Goal: Information Seeking & Learning: Check status

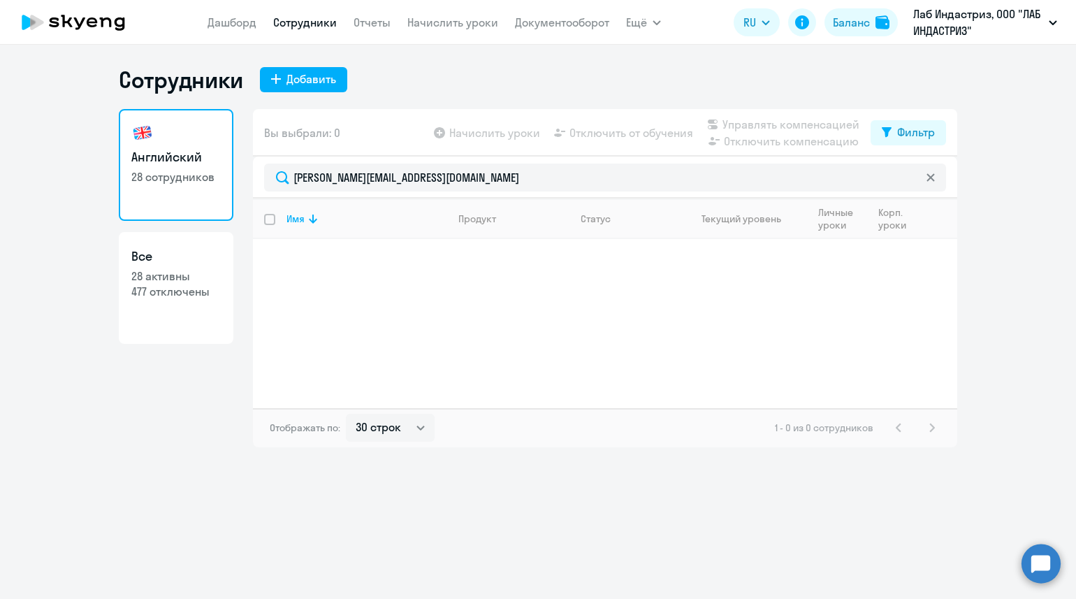
select select "30"
click at [305, 20] on link "Сотрудники" at bounding box center [305, 22] width 64 height 14
click at [240, 24] on link "Дашборд" at bounding box center [231, 22] width 49 height 14
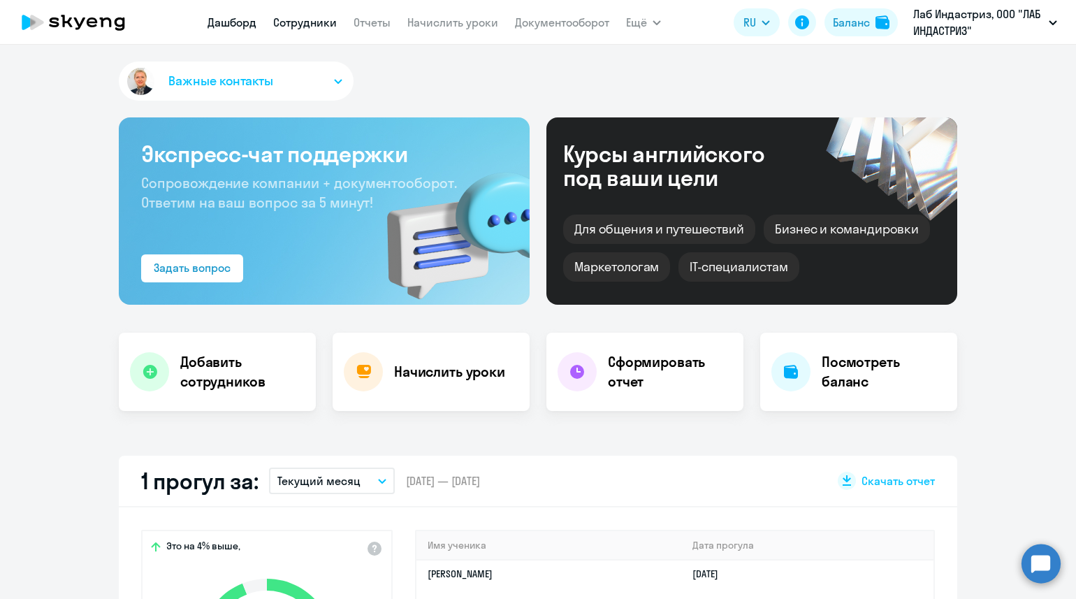
click at [300, 25] on link "Сотрудники" at bounding box center [305, 22] width 64 height 14
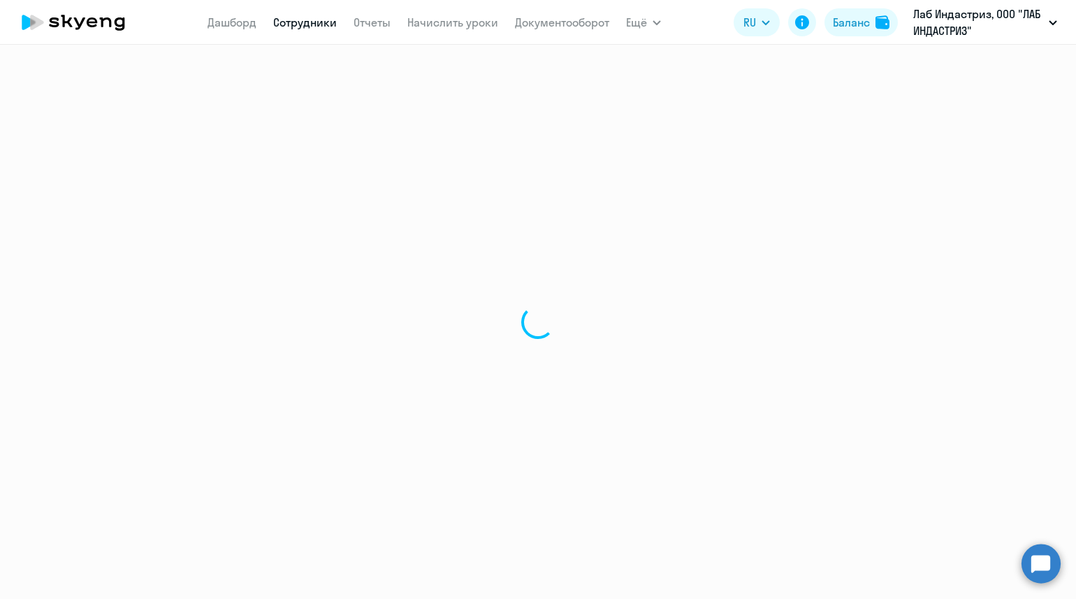
select select "30"
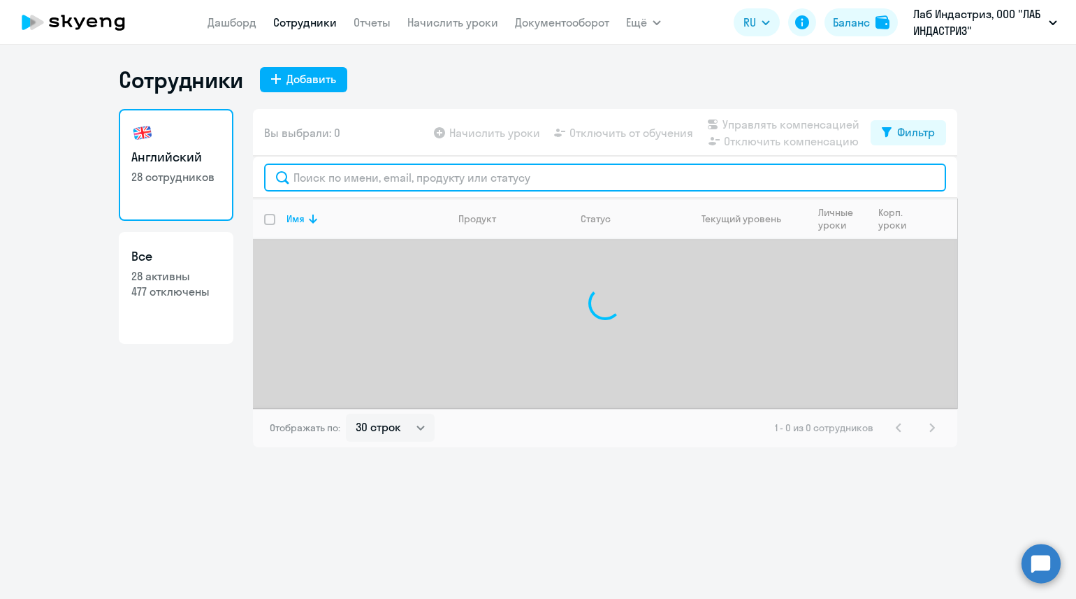
click at [318, 178] on input "text" at bounding box center [605, 177] width 682 height 28
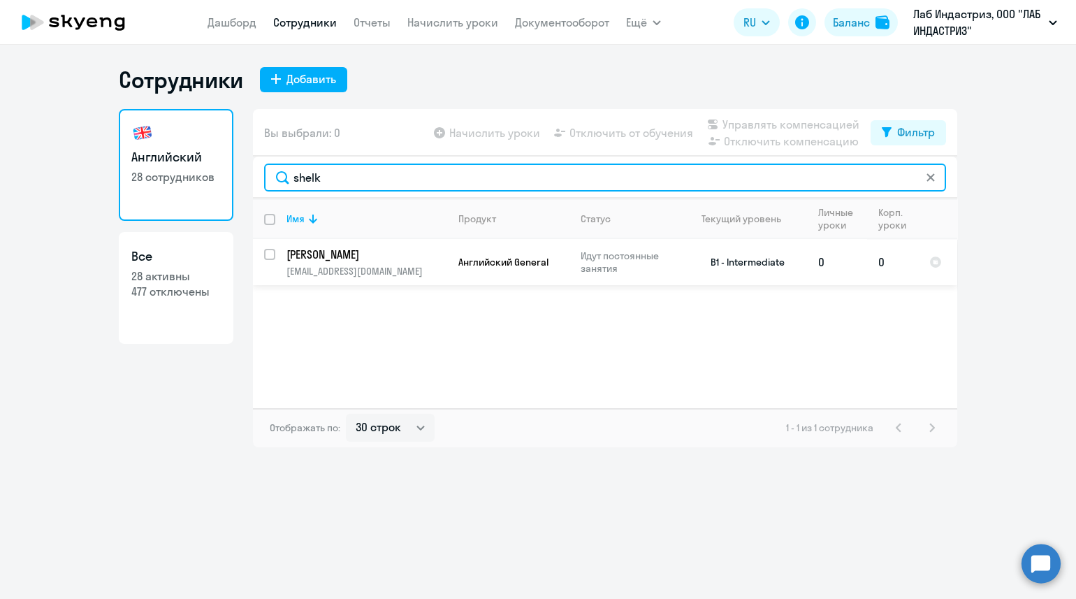
type input "shelk"
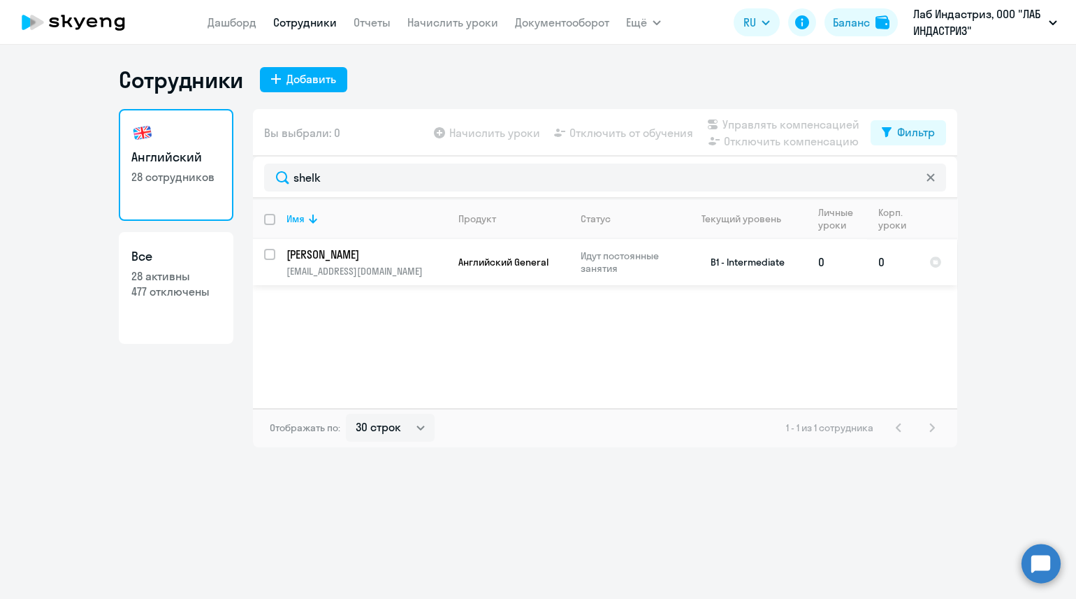
click at [354, 257] on p "[PERSON_NAME]" at bounding box center [365, 254] width 158 height 15
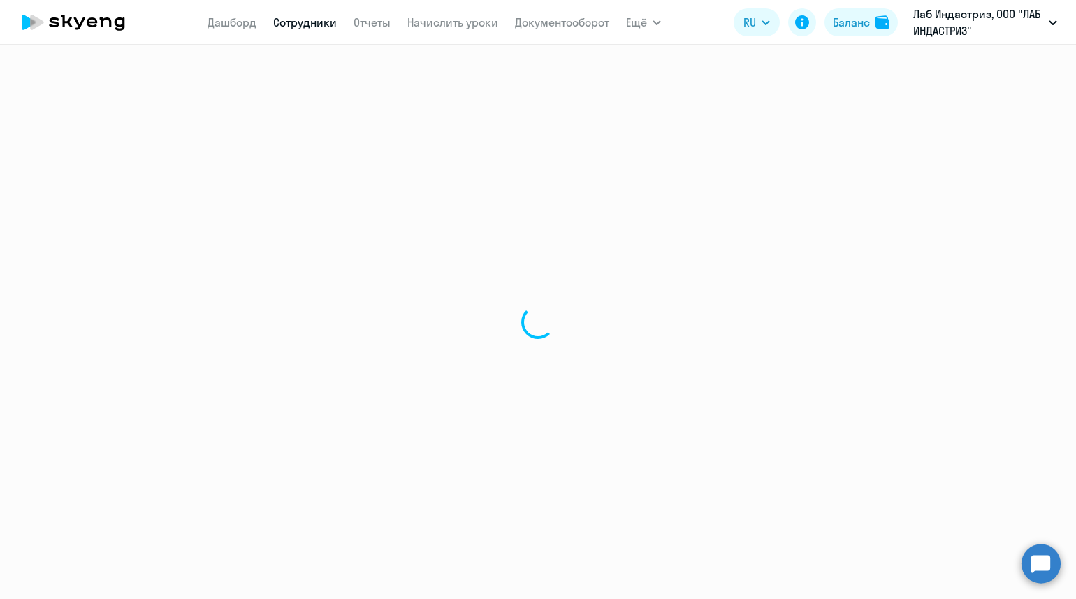
select select "english"
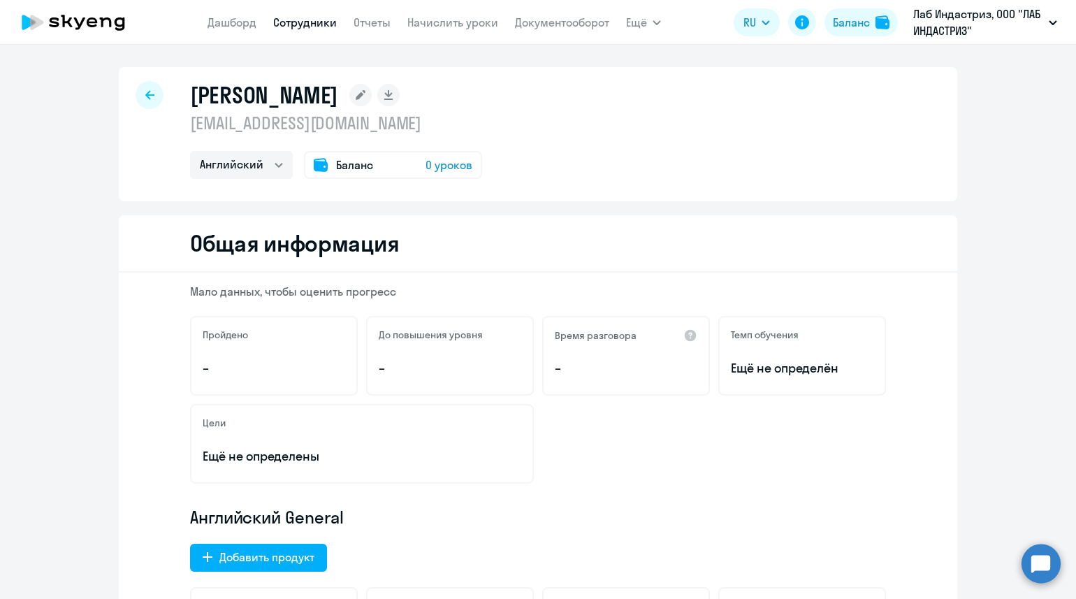
click at [433, 164] on span "0 уроков" at bounding box center [448, 164] width 47 height 17
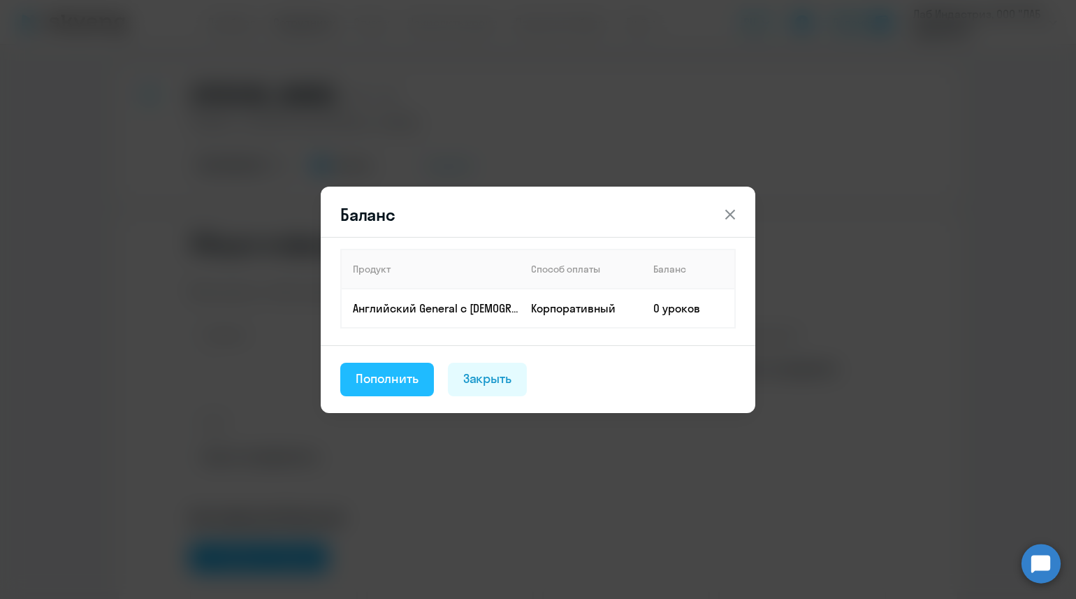
click at [389, 379] on div "Пополнить" at bounding box center [386, 378] width 63 height 18
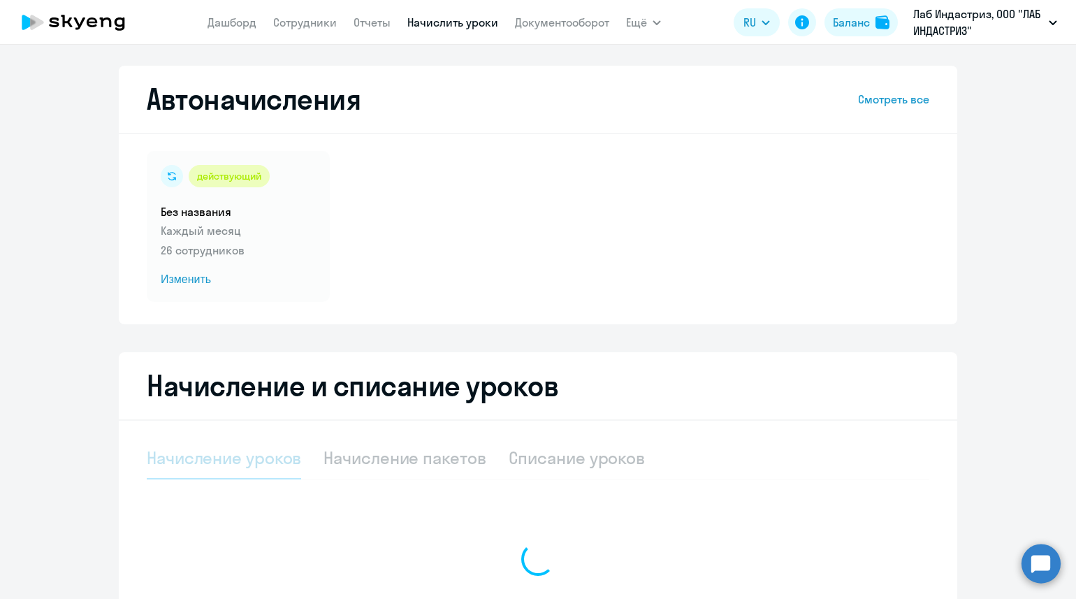
select select "10"
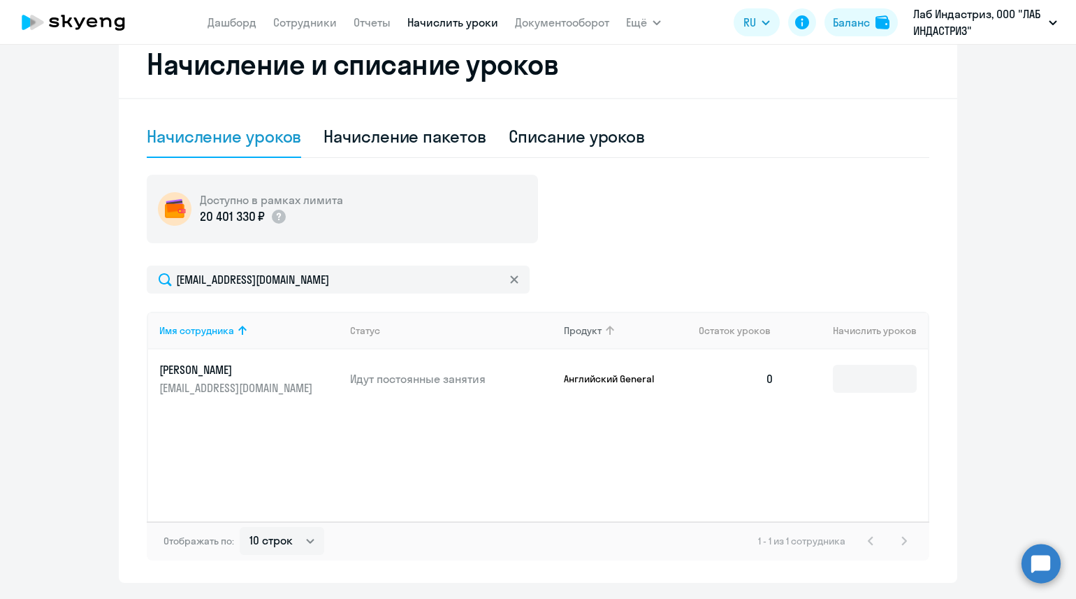
scroll to position [348, 0]
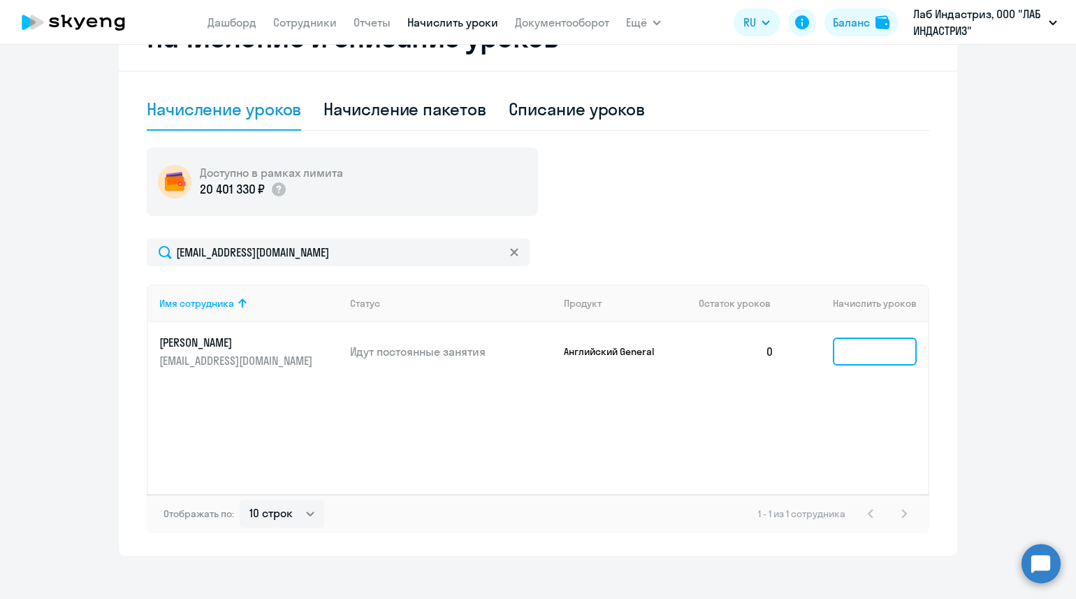
click at [884, 364] on input at bounding box center [874, 351] width 84 height 28
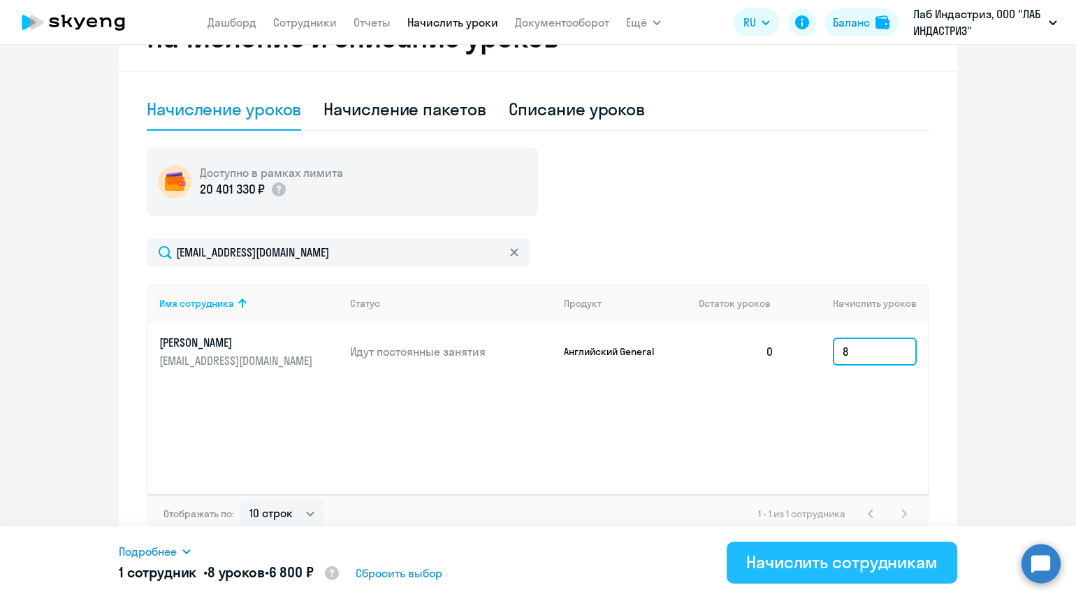
type input "8"
click at [802, 564] on div "Начислить сотрудникам" at bounding box center [841, 561] width 191 height 22
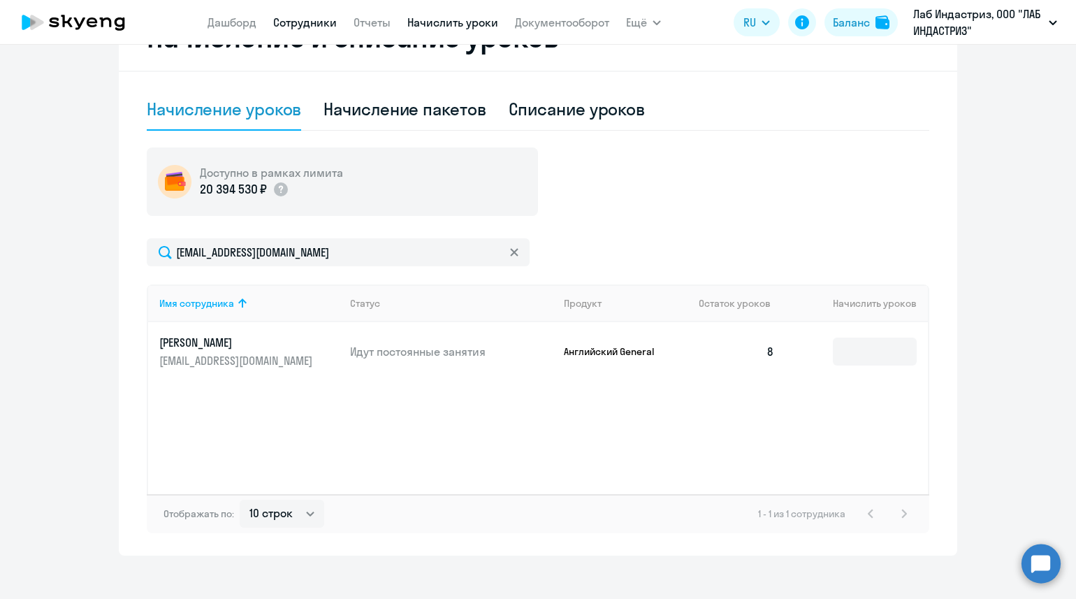
click at [284, 29] on link "Сотрудники" at bounding box center [305, 22] width 64 height 14
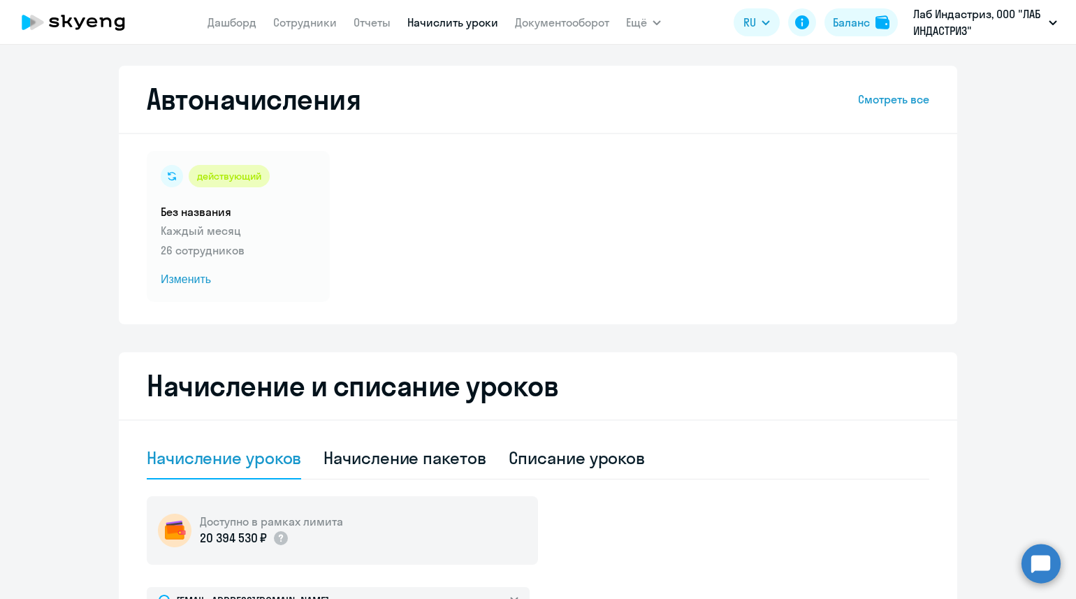
select select "30"
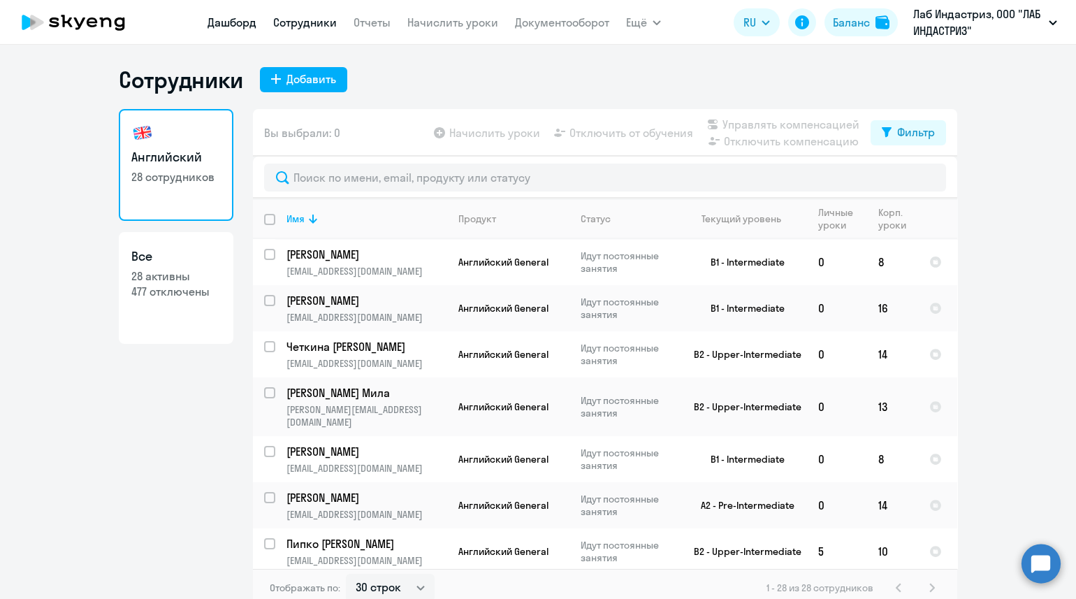
click at [219, 20] on link "Дашборд" at bounding box center [231, 22] width 49 height 14
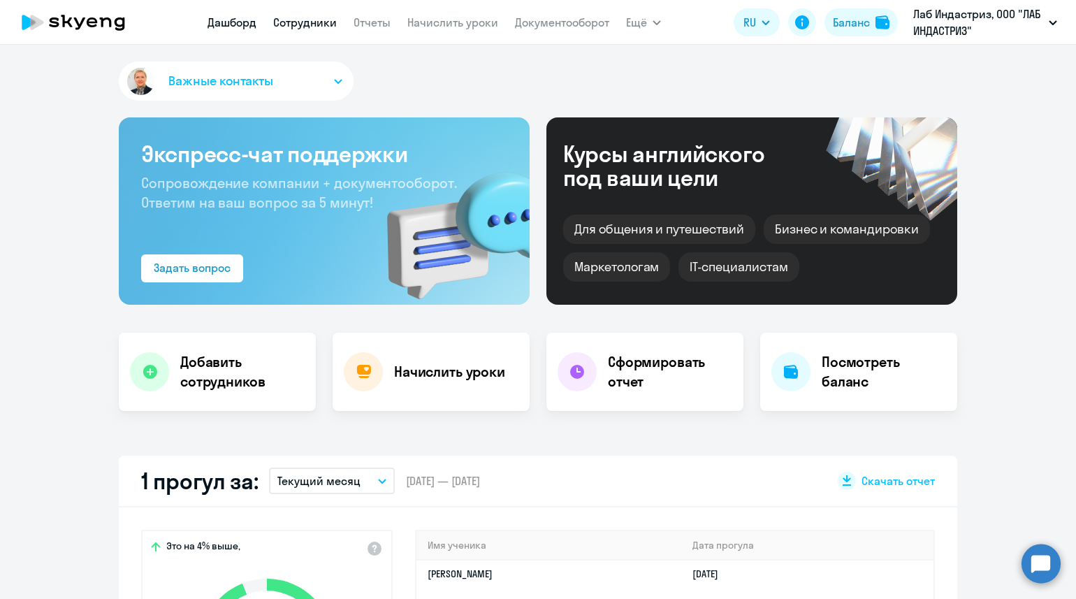
select select "30"
click at [314, 22] on link "Сотрудники" at bounding box center [305, 22] width 64 height 14
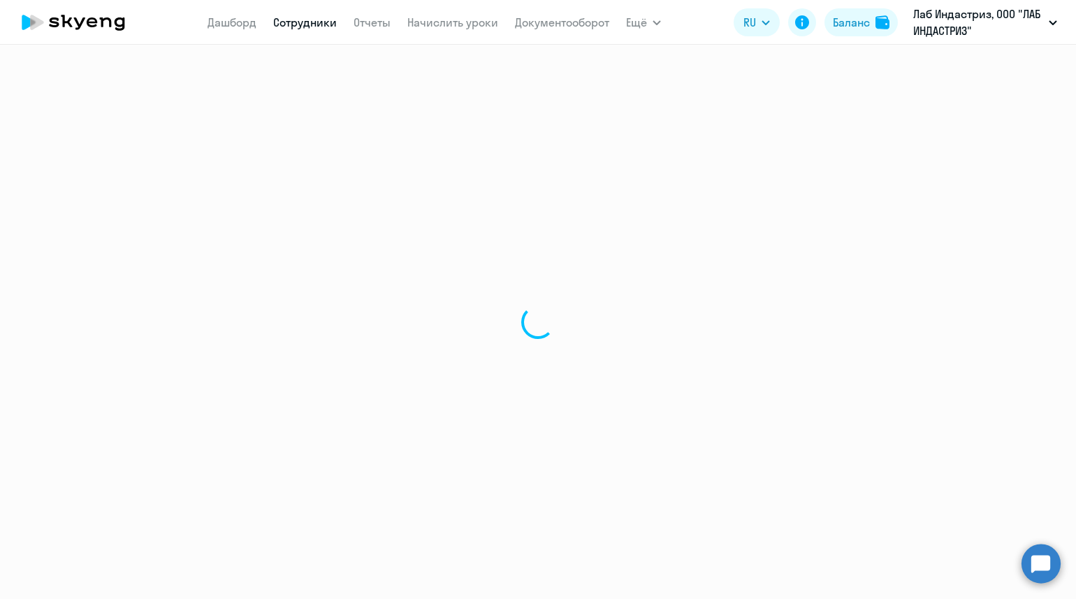
select select "30"
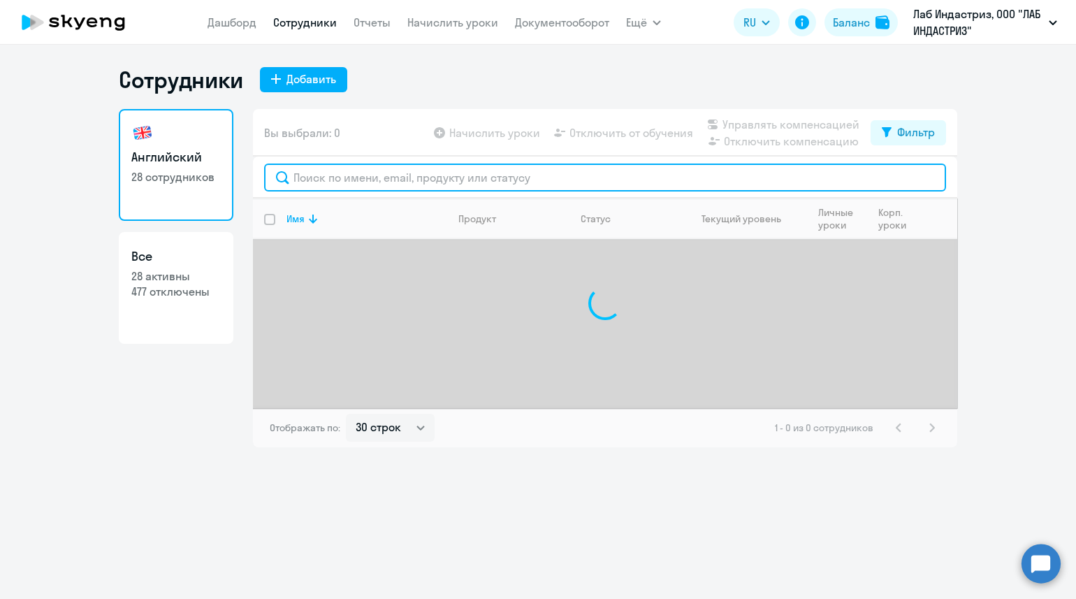
click at [311, 173] on input "text" at bounding box center [605, 177] width 682 height 28
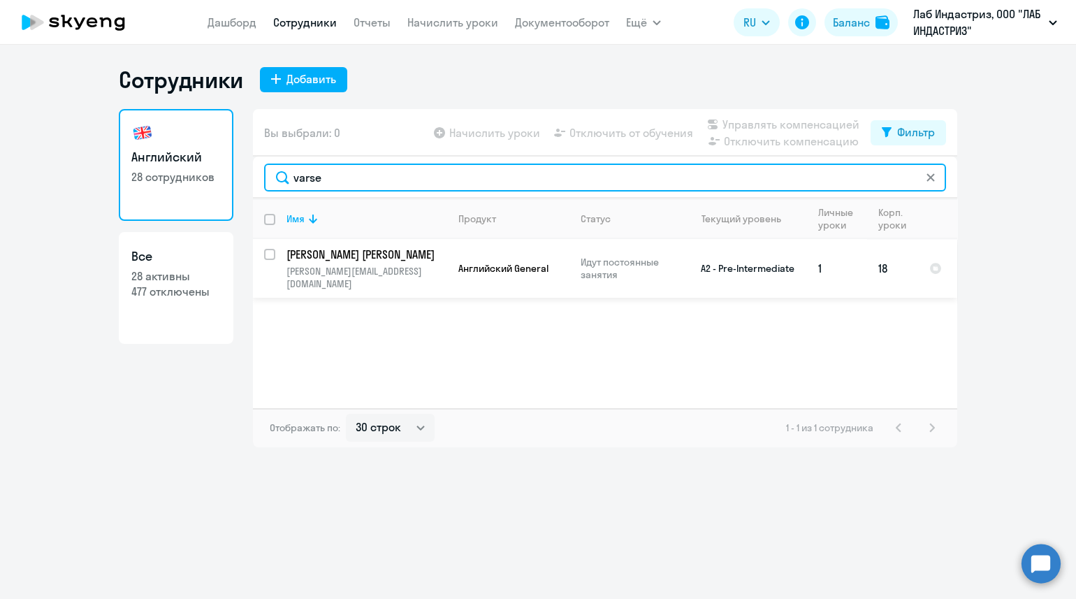
type input "varse"
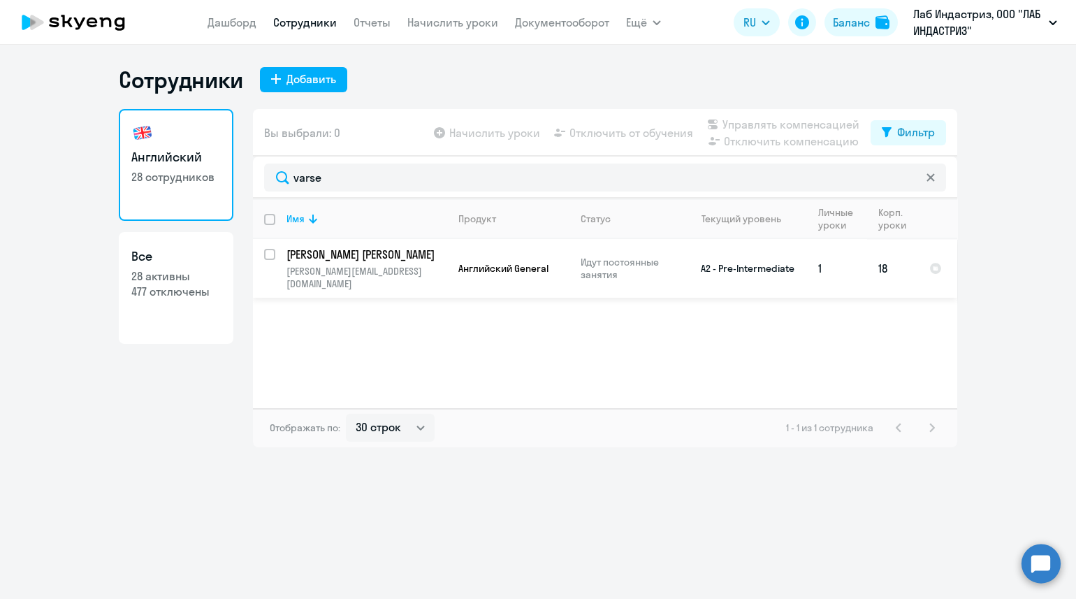
click at [312, 249] on p "[PERSON_NAME] [PERSON_NAME]" at bounding box center [365, 254] width 158 height 15
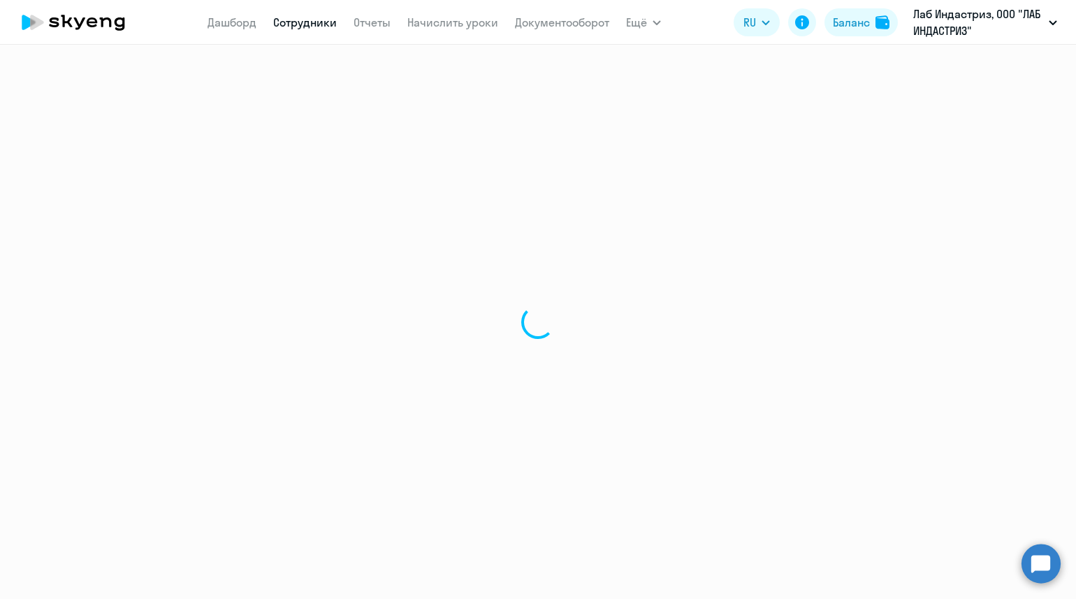
select select "english"
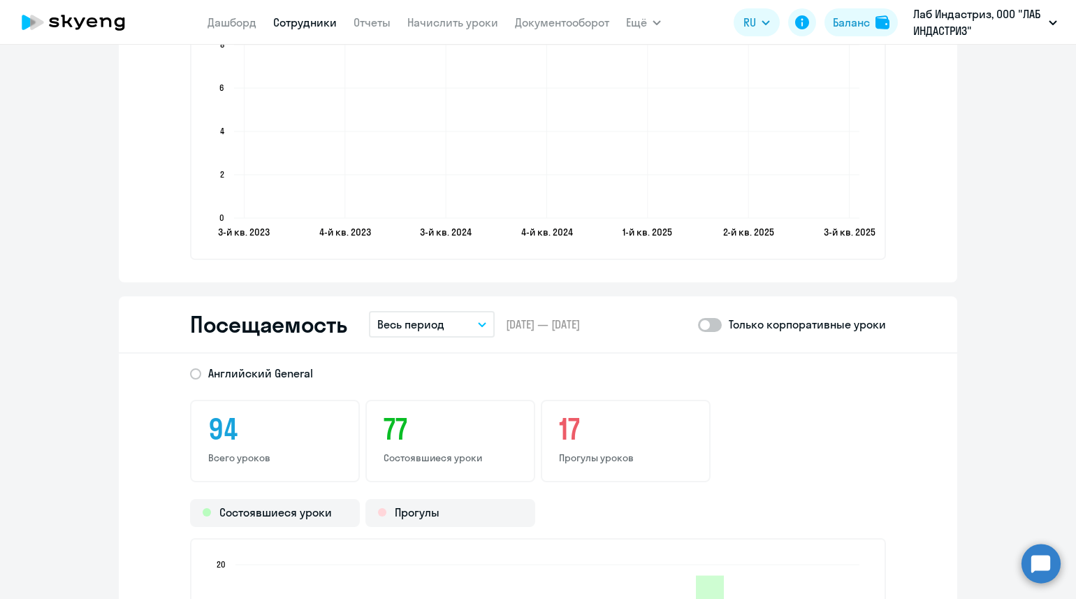
scroll to position [1659, 0]
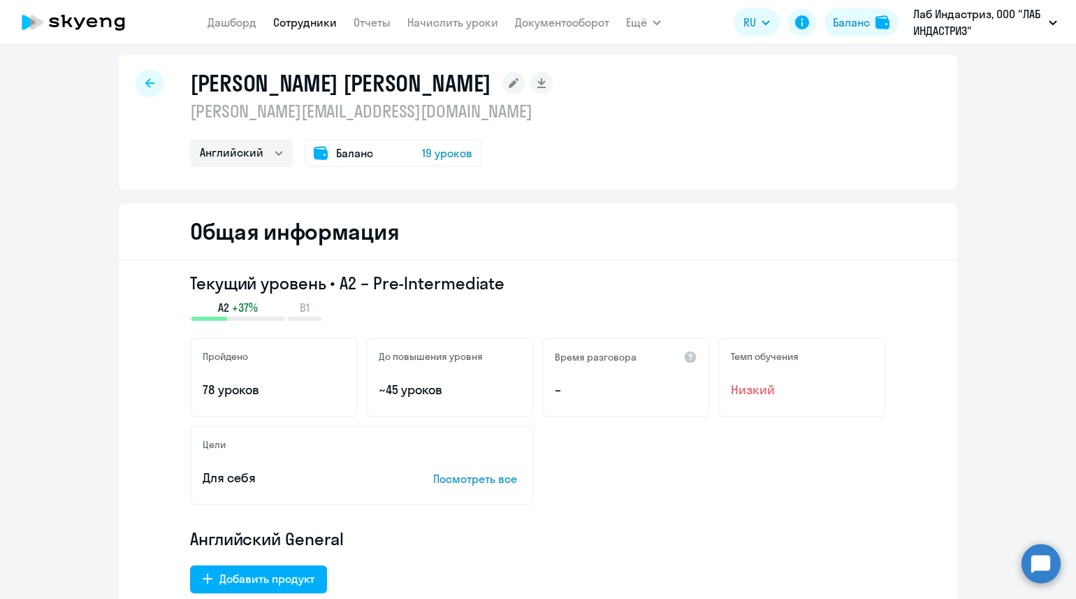
scroll to position [0, 0]
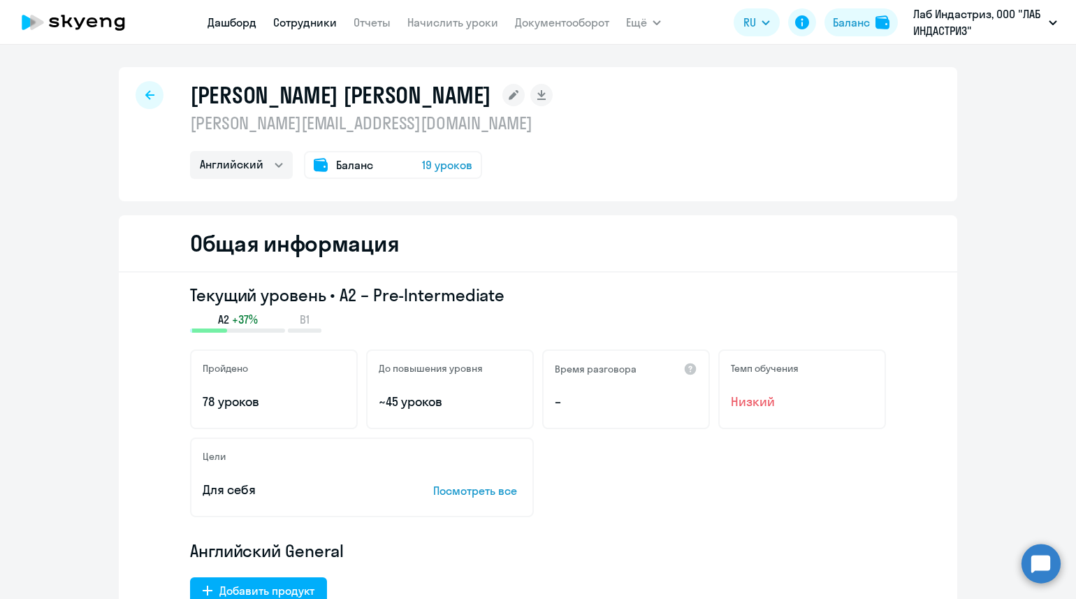
click at [242, 22] on link "Дашборд" at bounding box center [231, 22] width 49 height 14
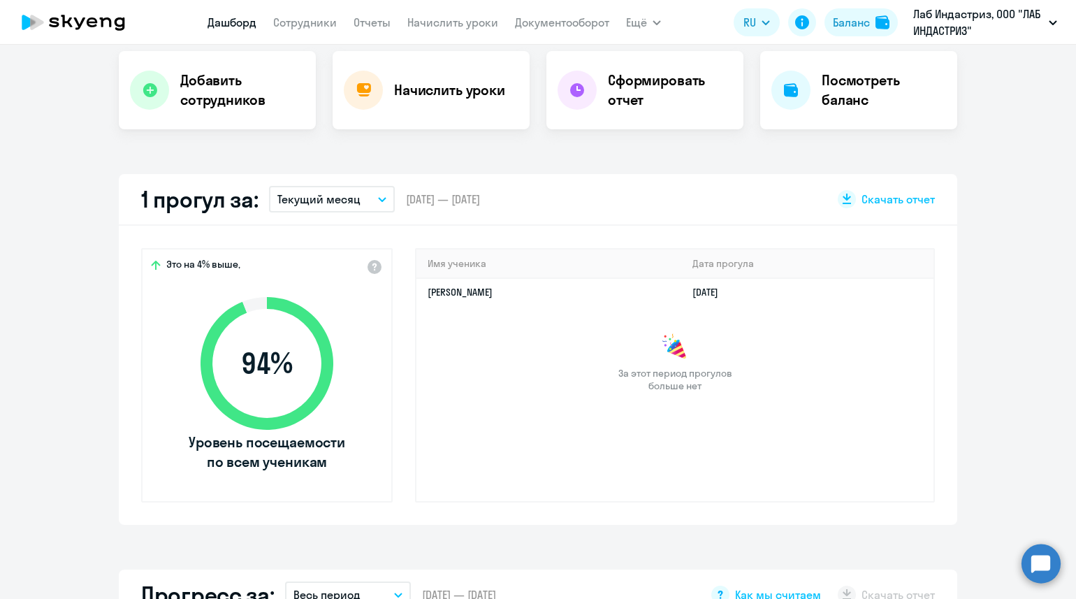
scroll to position [262, 0]
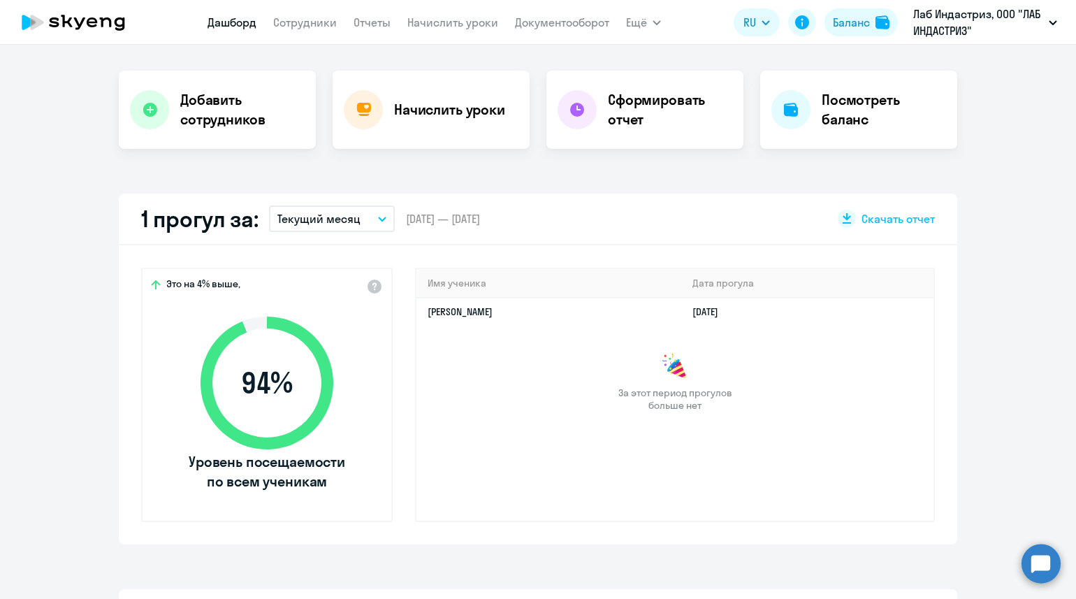
click at [369, 216] on button "Текущий месяц" at bounding box center [332, 218] width 126 height 27
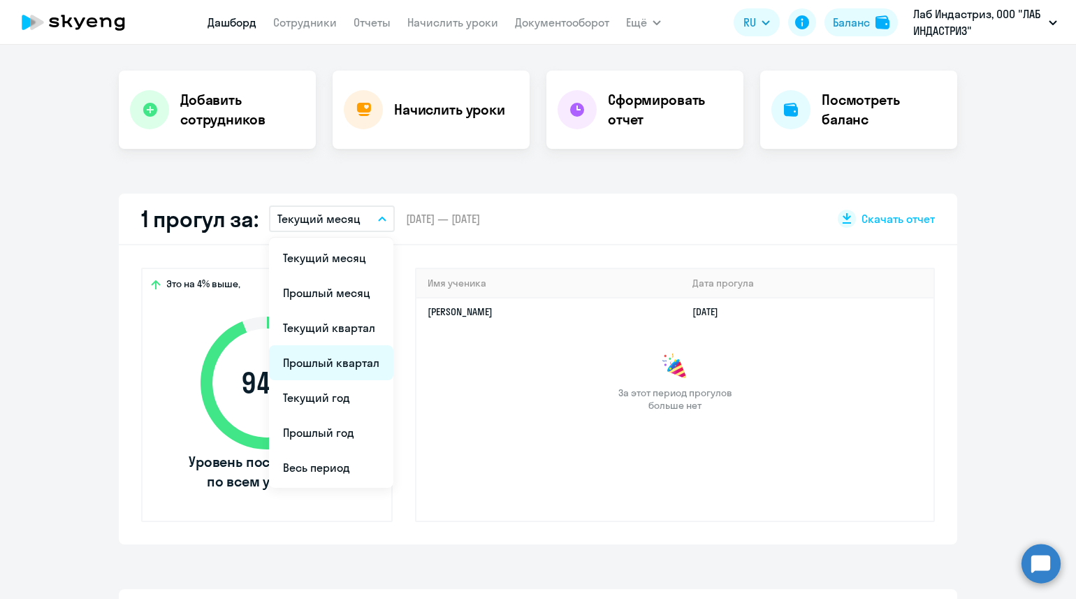
click at [325, 366] on li "Прошлый квартал" at bounding box center [331, 362] width 124 height 35
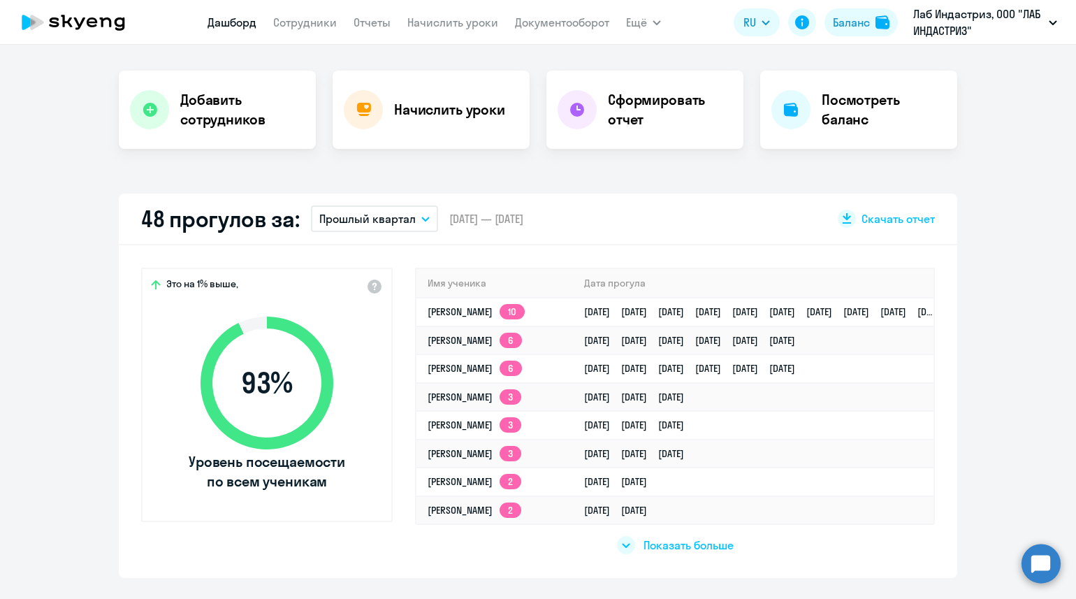
select select "30"
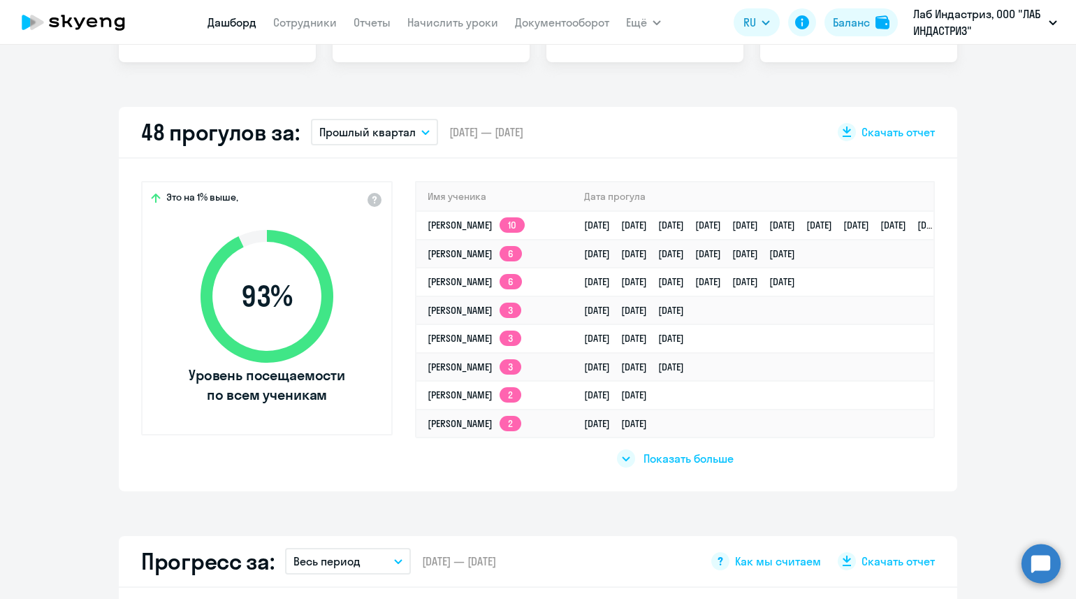
click at [420, 128] on button "Прошлый квартал" at bounding box center [374, 132] width 127 height 27
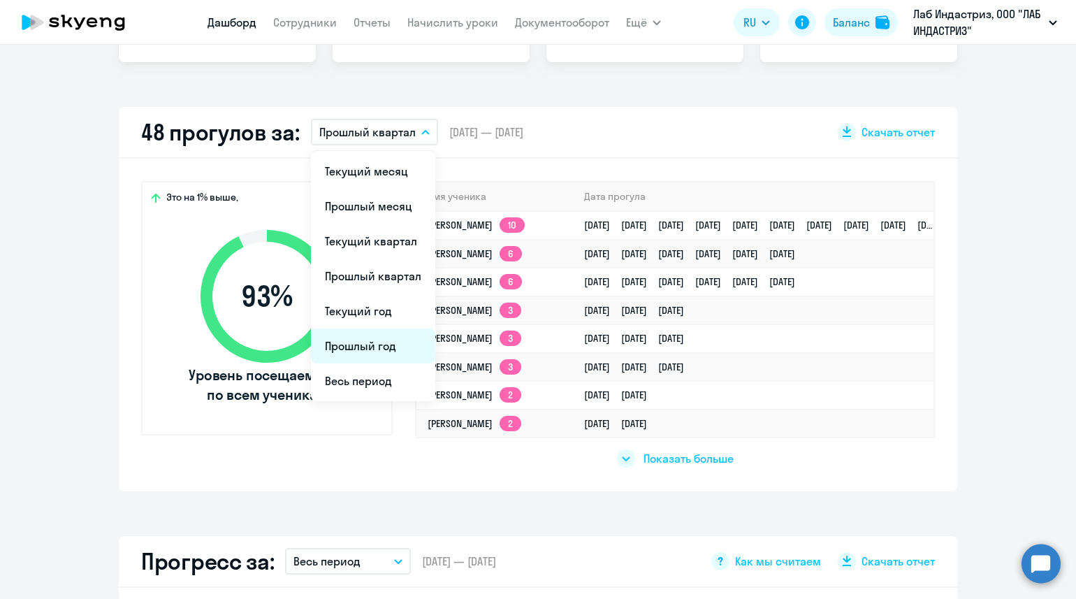
click at [355, 344] on li "Прошлый год" at bounding box center [373, 345] width 124 height 35
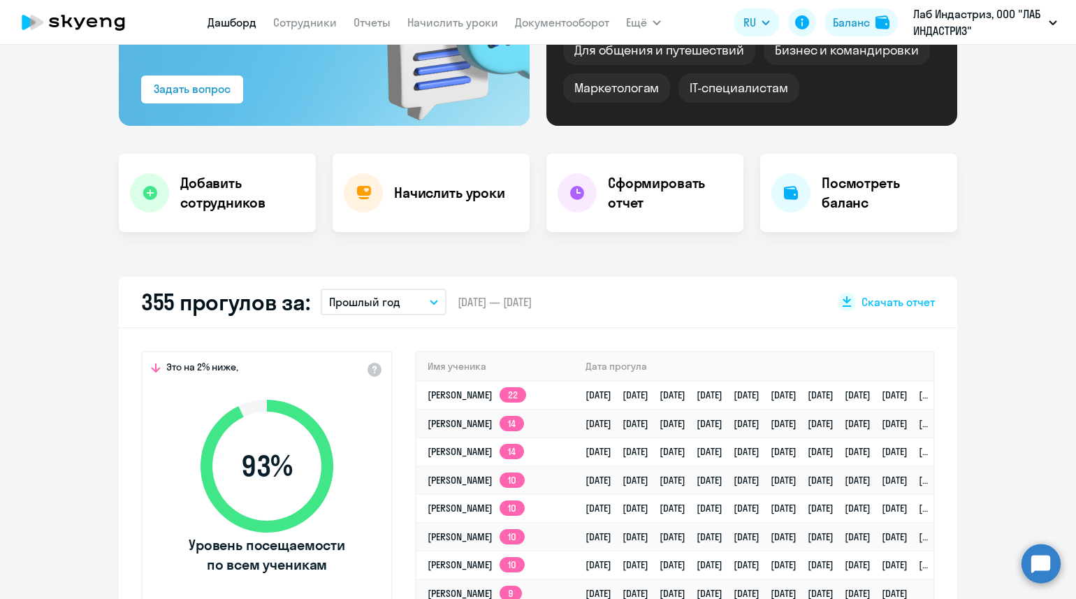
scroll to position [0, 0]
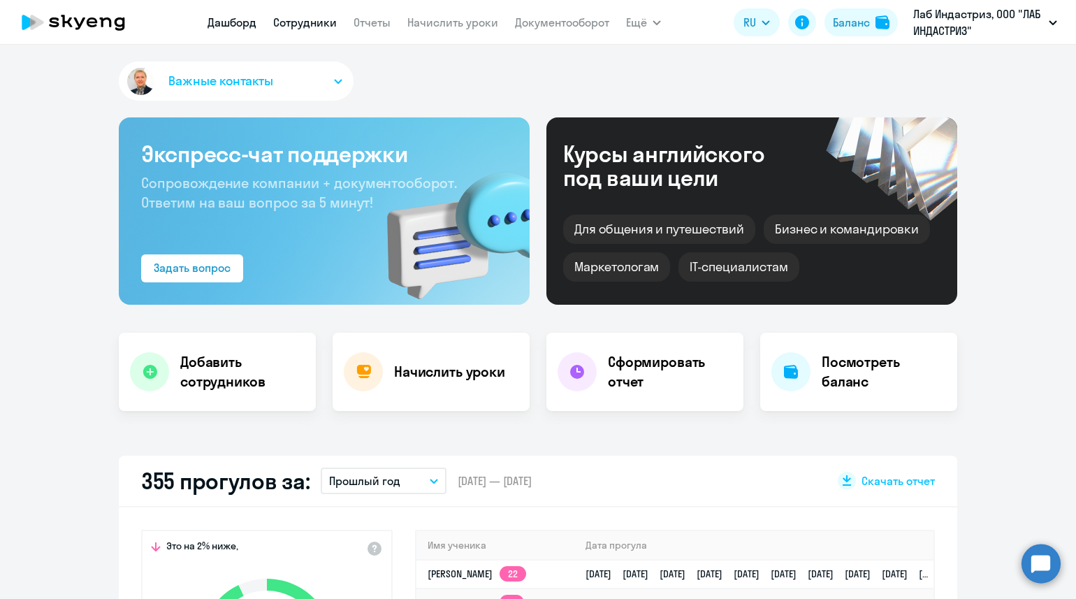
click at [310, 22] on link "Сотрудники" at bounding box center [305, 22] width 64 height 14
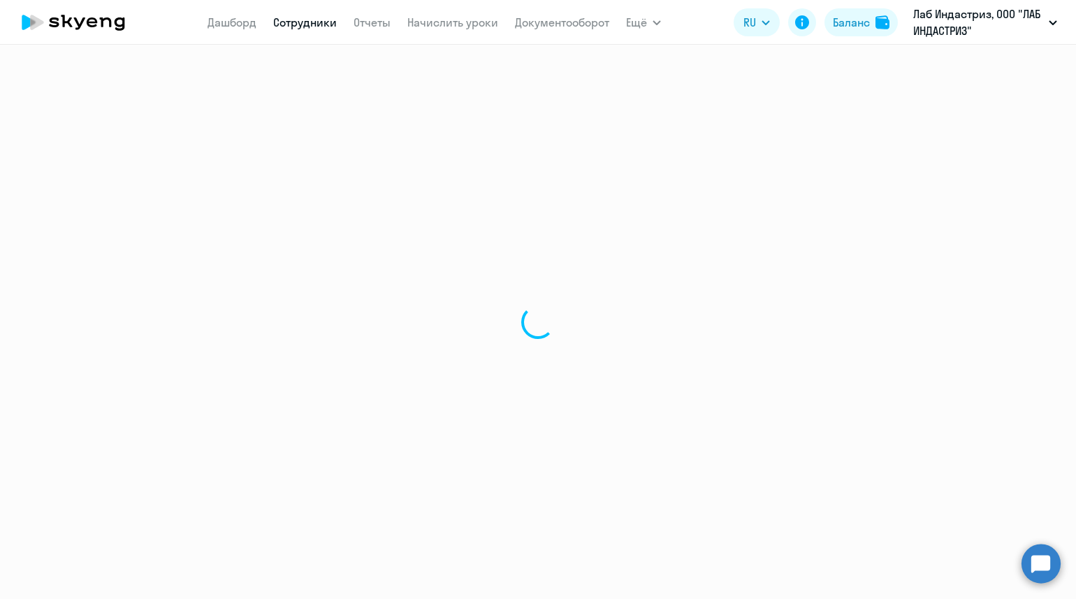
select select "30"
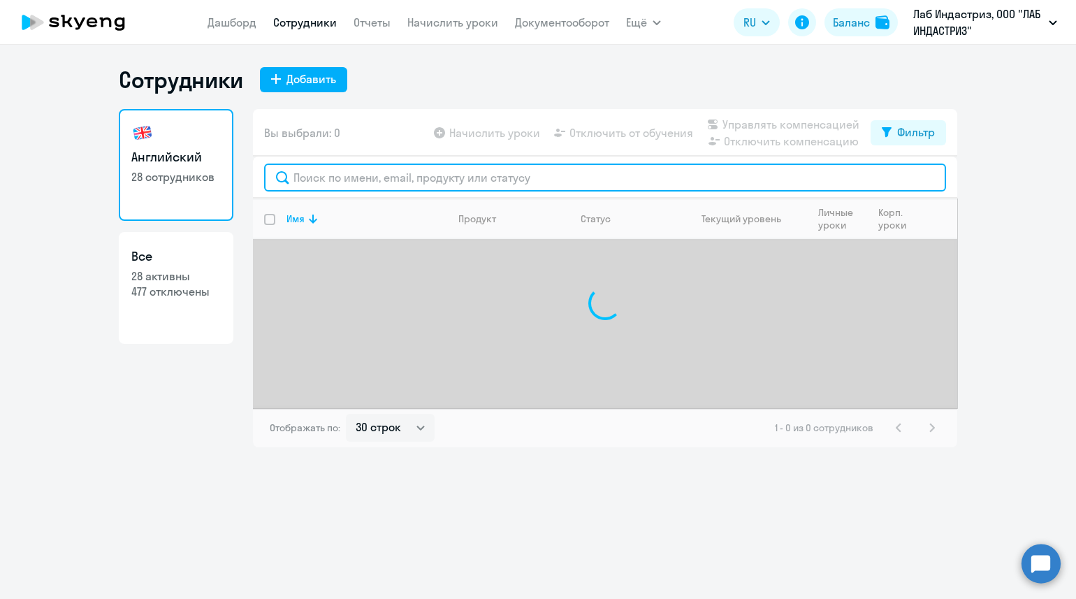
click at [311, 172] on input "text" at bounding box center [605, 177] width 682 height 28
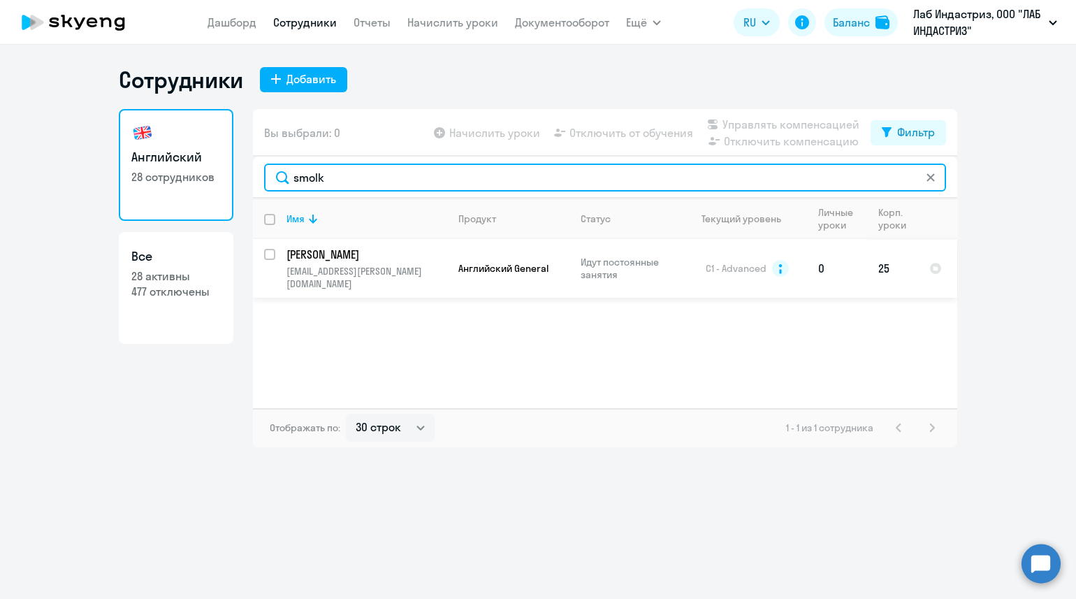
type input "smolk"
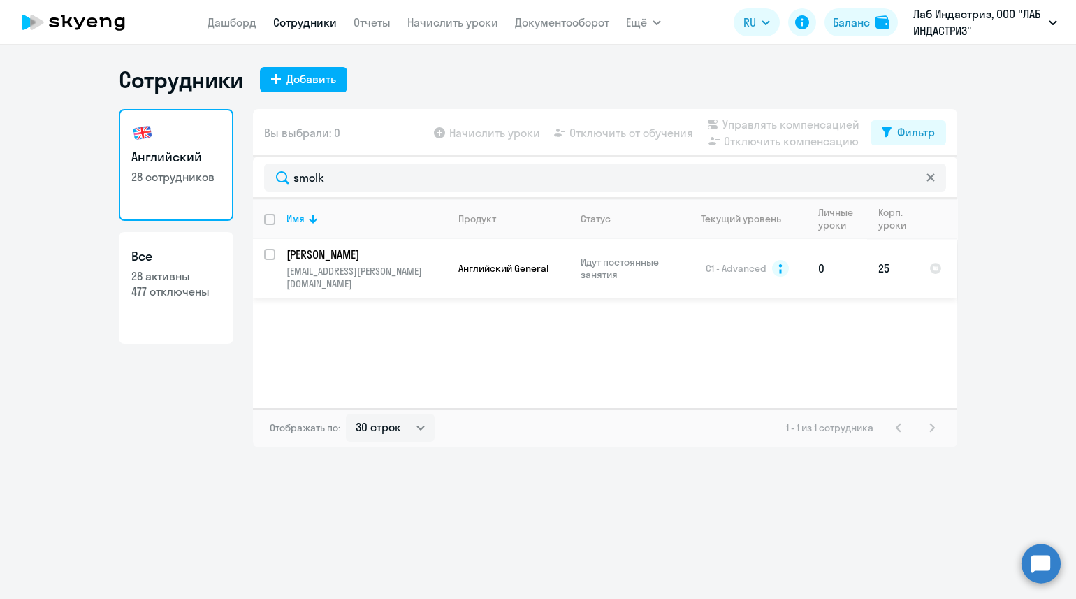
click at [400, 254] on p "[PERSON_NAME]" at bounding box center [365, 254] width 158 height 15
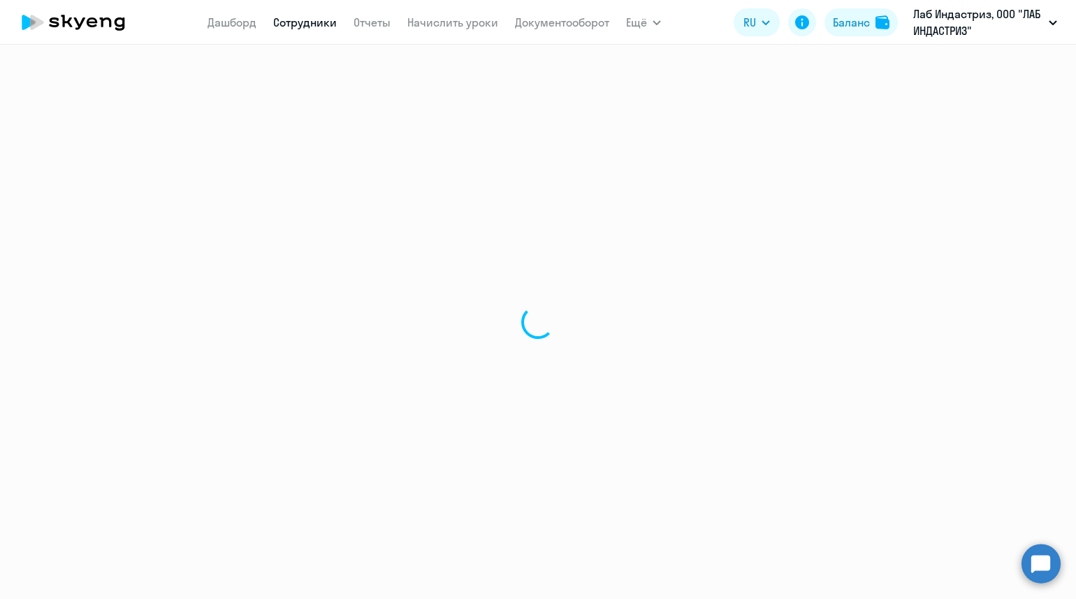
select select "english"
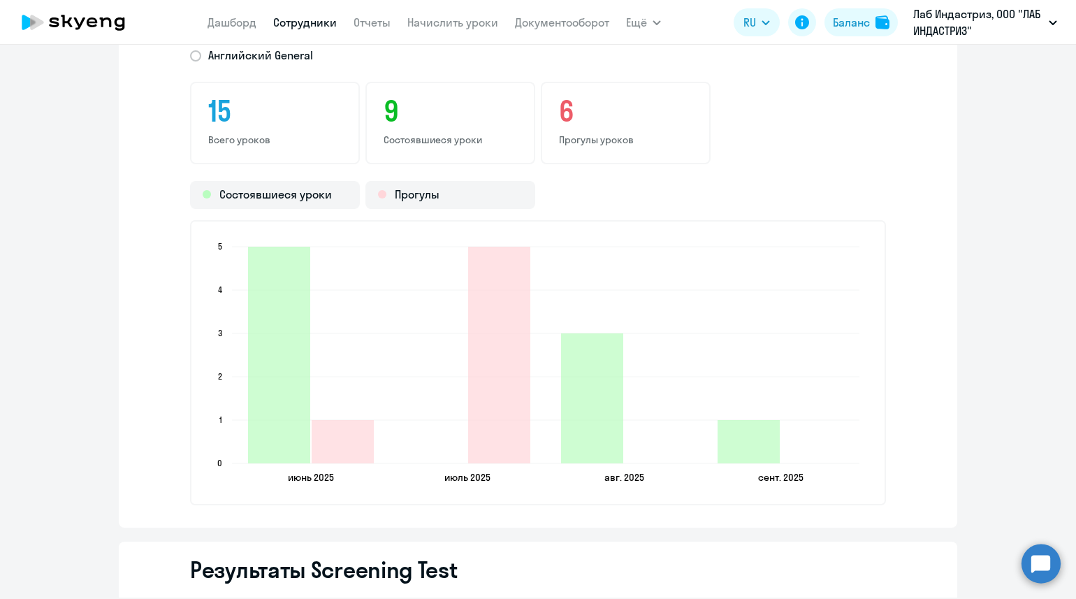
scroll to position [1746, 0]
